Goal: Task Accomplishment & Management: Use online tool/utility

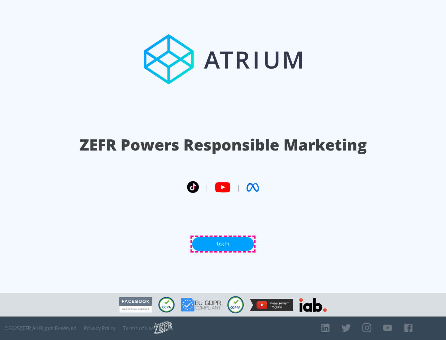
click at [223, 244] on link "Log In" at bounding box center [223, 244] width 62 height 14
